Goal: Check status: Check status

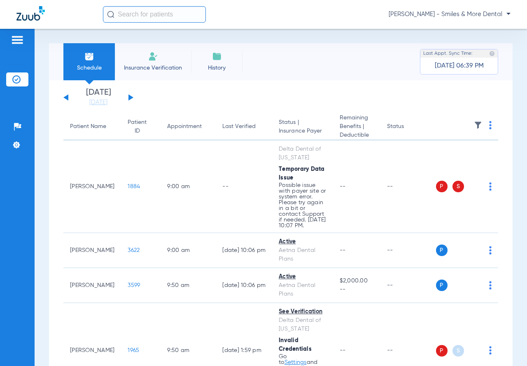
click at [129, 98] on button at bounding box center [130, 97] width 5 height 6
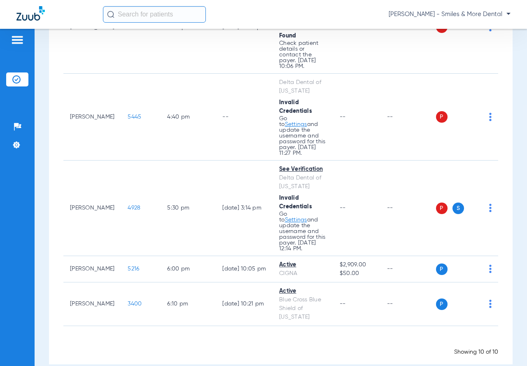
scroll to position [390, 0]
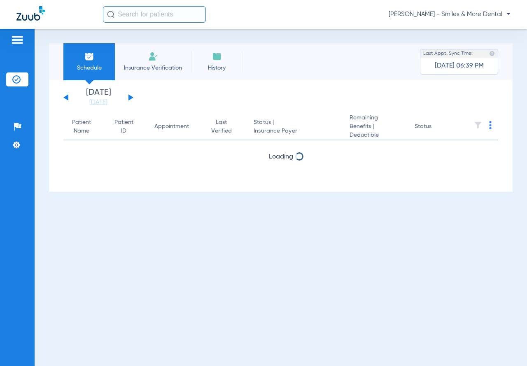
click at [130, 96] on button at bounding box center [130, 97] width 5 height 6
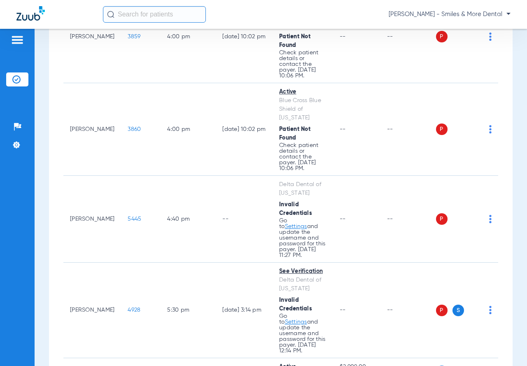
scroll to position [165, 0]
